Goal: Task Accomplishment & Management: Use online tool/utility

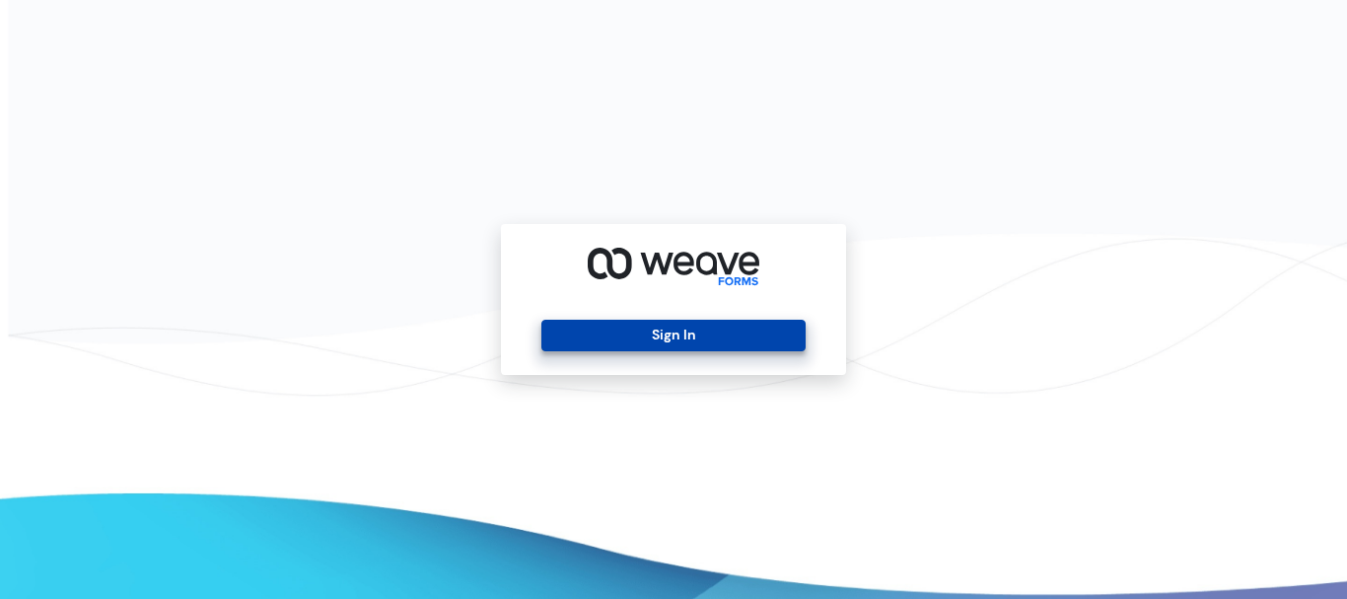
click at [657, 332] on button "Sign In" at bounding box center [672, 336] width 263 height 32
click at [636, 324] on button "Sign In" at bounding box center [672, 336] width 263 height 32
